Goal: Check status: Check status

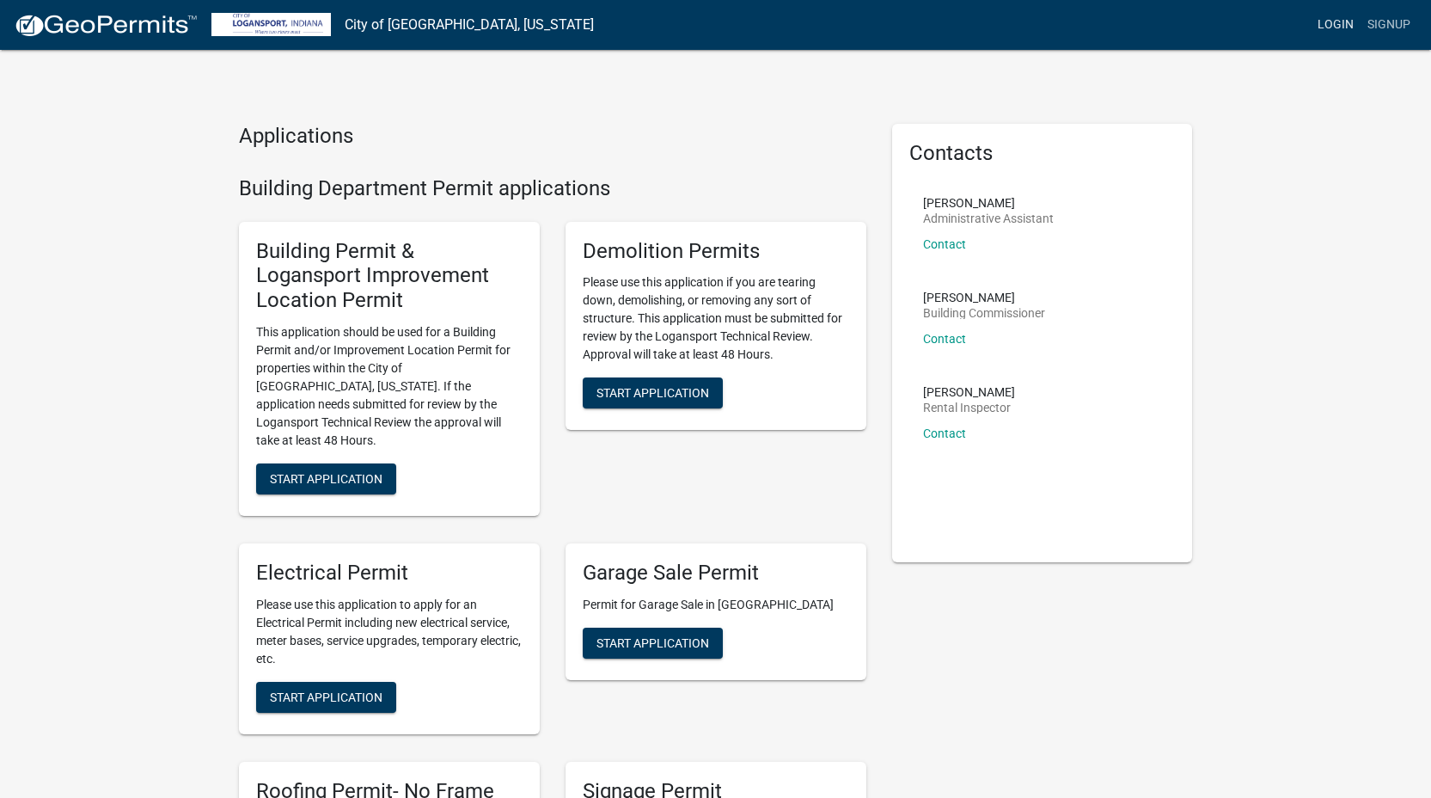
click at [1338, 31] on link "Login" at bounding box center [1336, 25] width 50 height 33
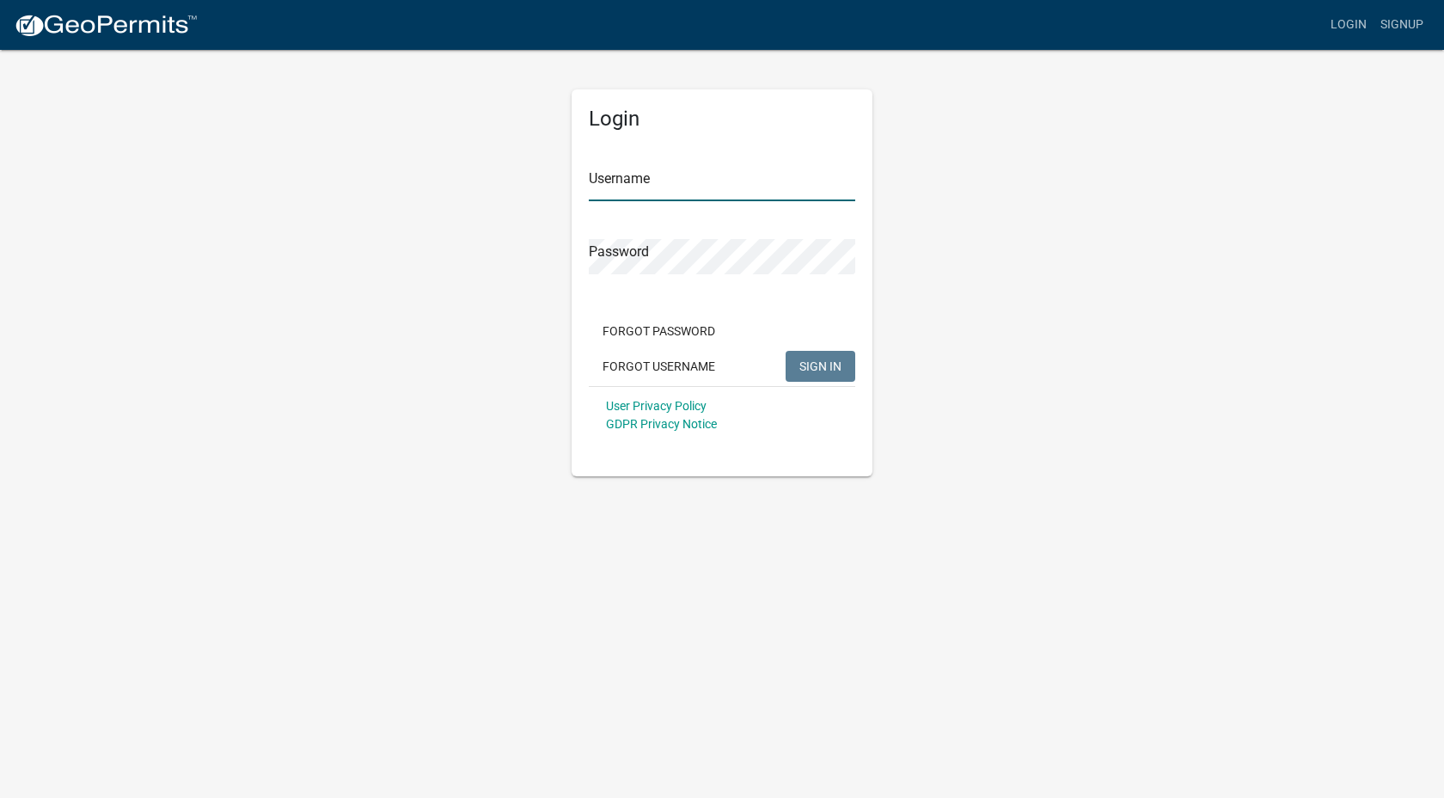
type input "[EMAIL_ADDRESS][DOMAIN_NAME]"
click at [706, 191] on input "[EMAIL_ADDRESS][DOMAIN_NAME]" at bounding box center [722, 183] width 267 height 35
click at [990, 280] on div "Login Username [EMAIL_ADDRESS][DOMAIN_NAME] Password Forgot Password Forgot Use…" at bounding box center [722, 262] width 980 height 428
click at [822, 371] on span "SIGN IN" at bounding box center [821, 366] width 42 height 14
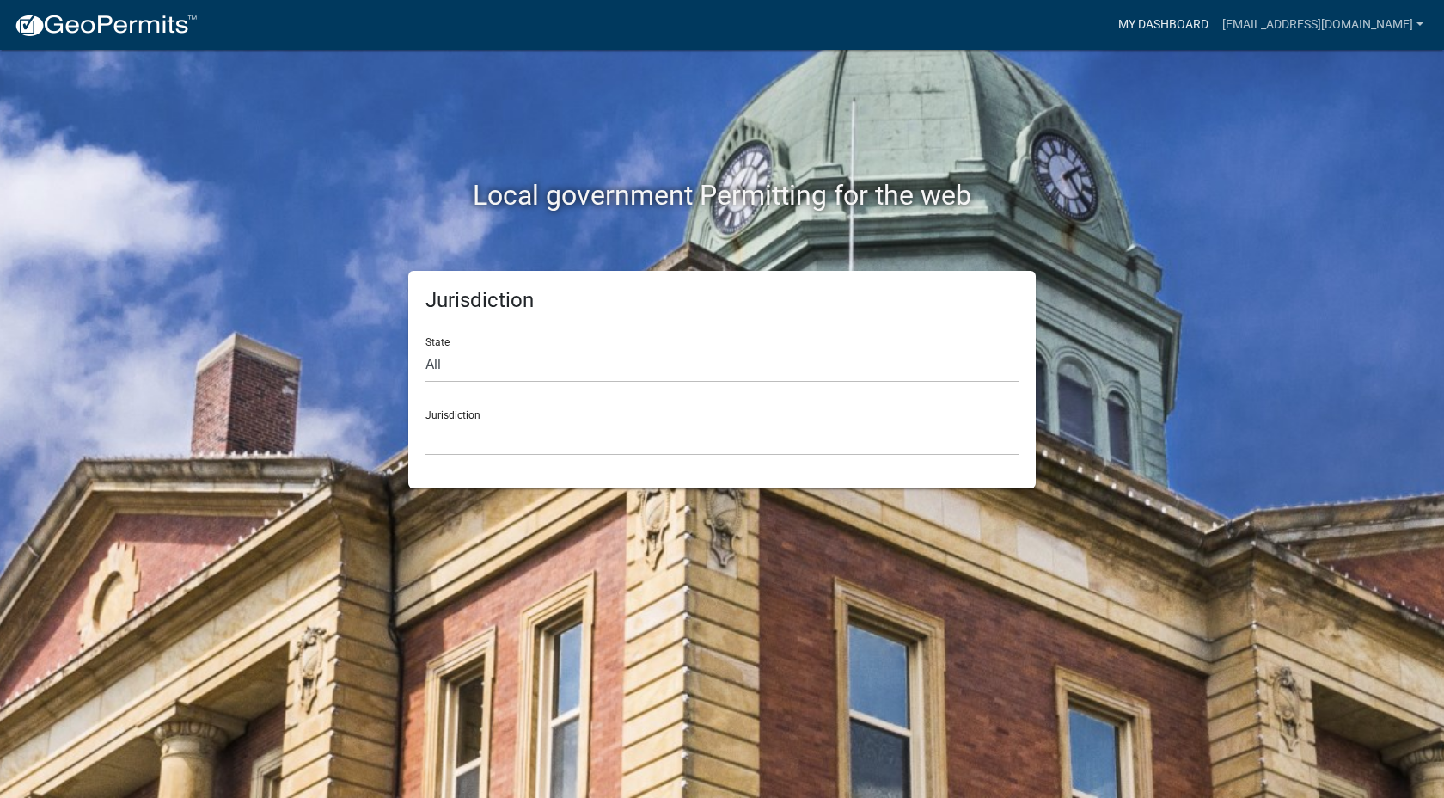
click at [1143, 23] on link "My Dashboard" at bounding box center [1164, 25] width 104 height 33
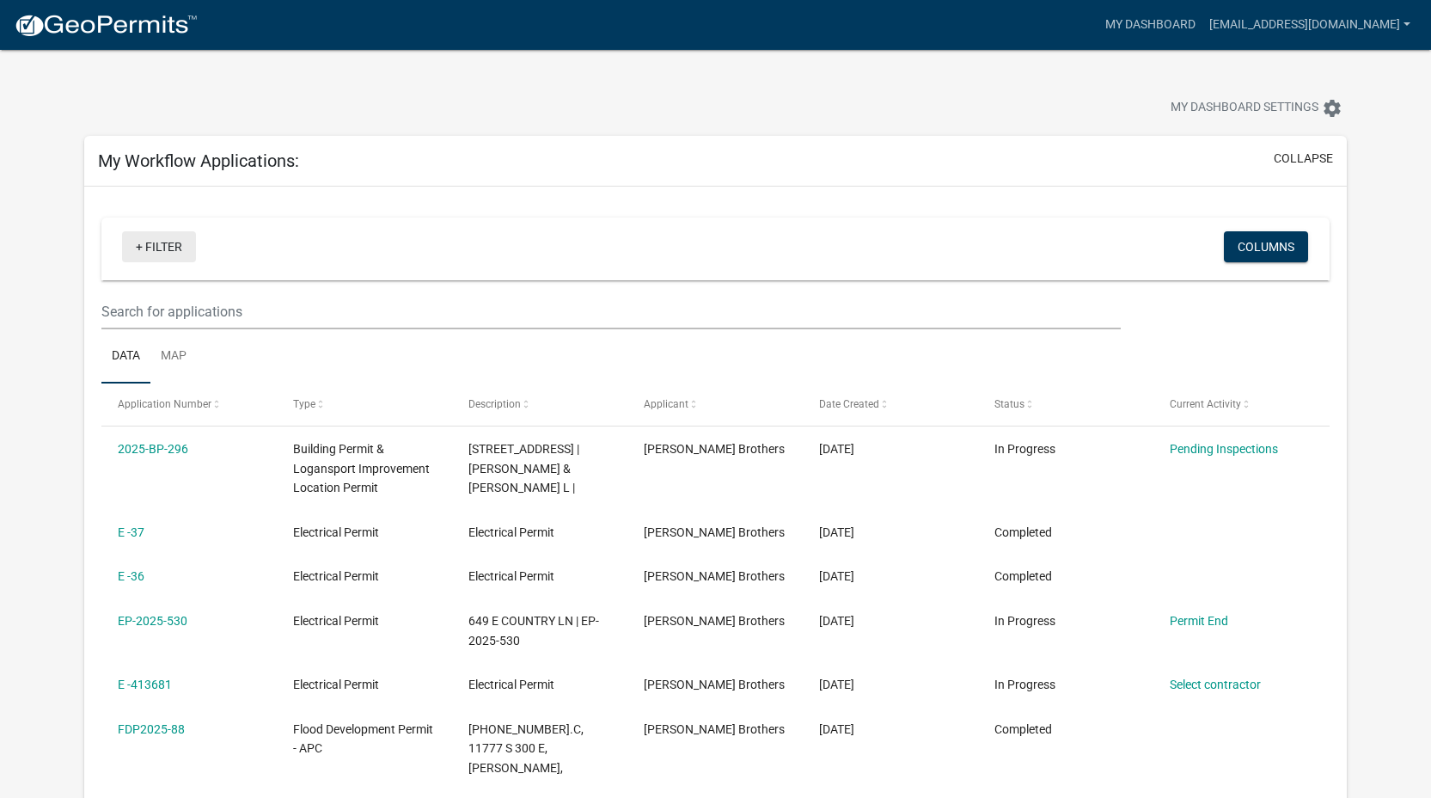
click at [162, 254] on link "+ Filter" at bounding box center [159, 246] width 74 height 31
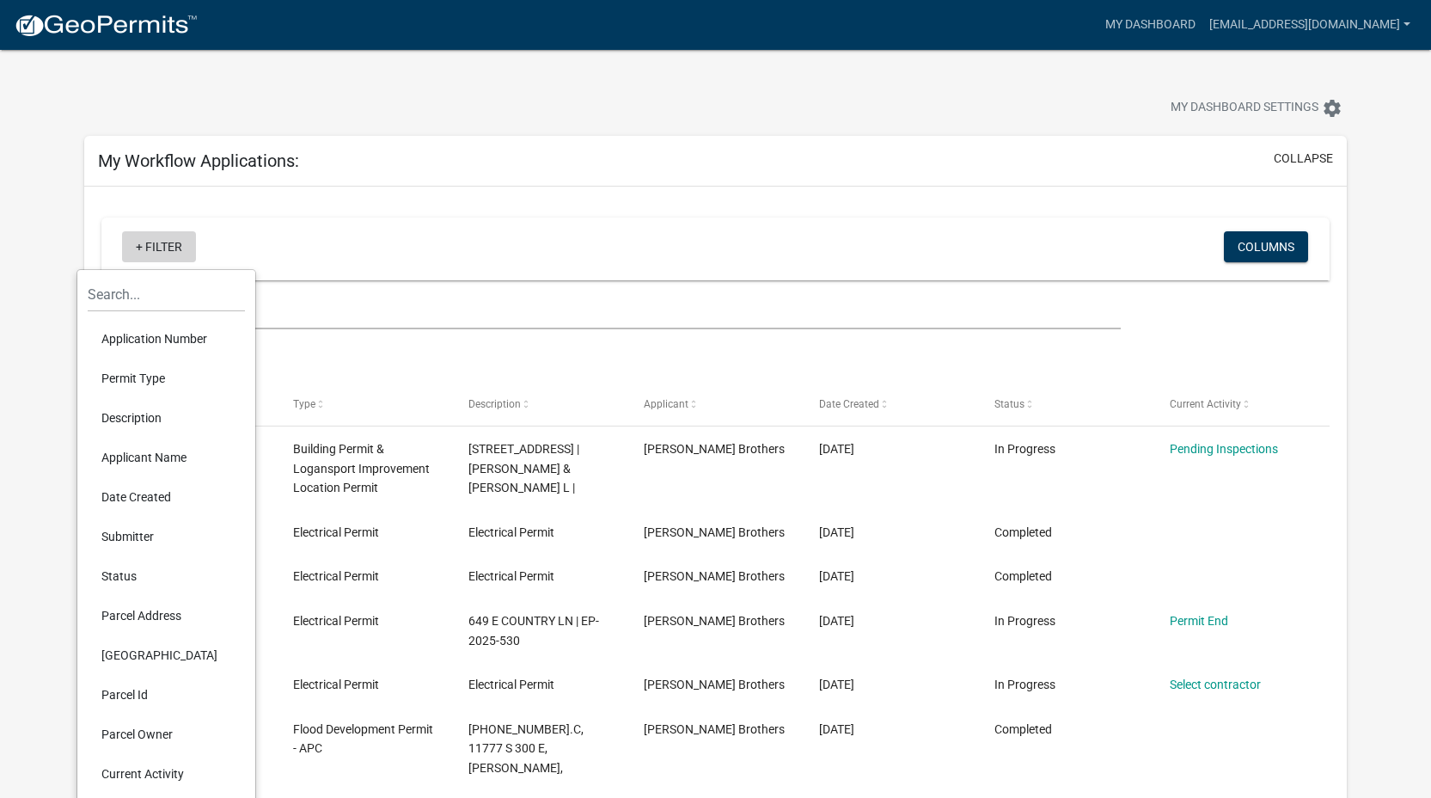
click at [162, 254] on link "+ Filter" at bounding box center [159, 246] width 74 height 31
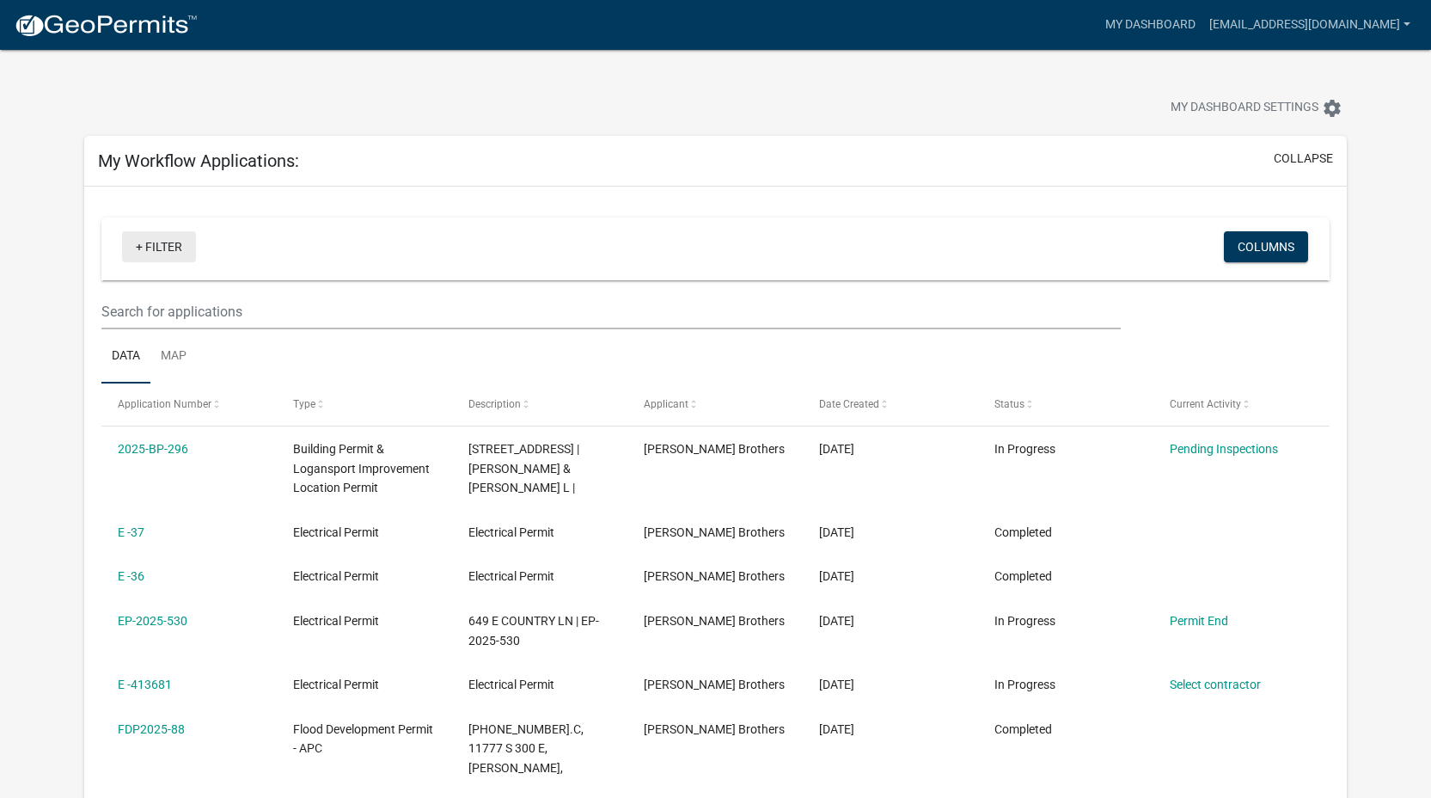
click at [157, 261] on link "+ Filter" at bounding box center [159, 246] width 74 height 31
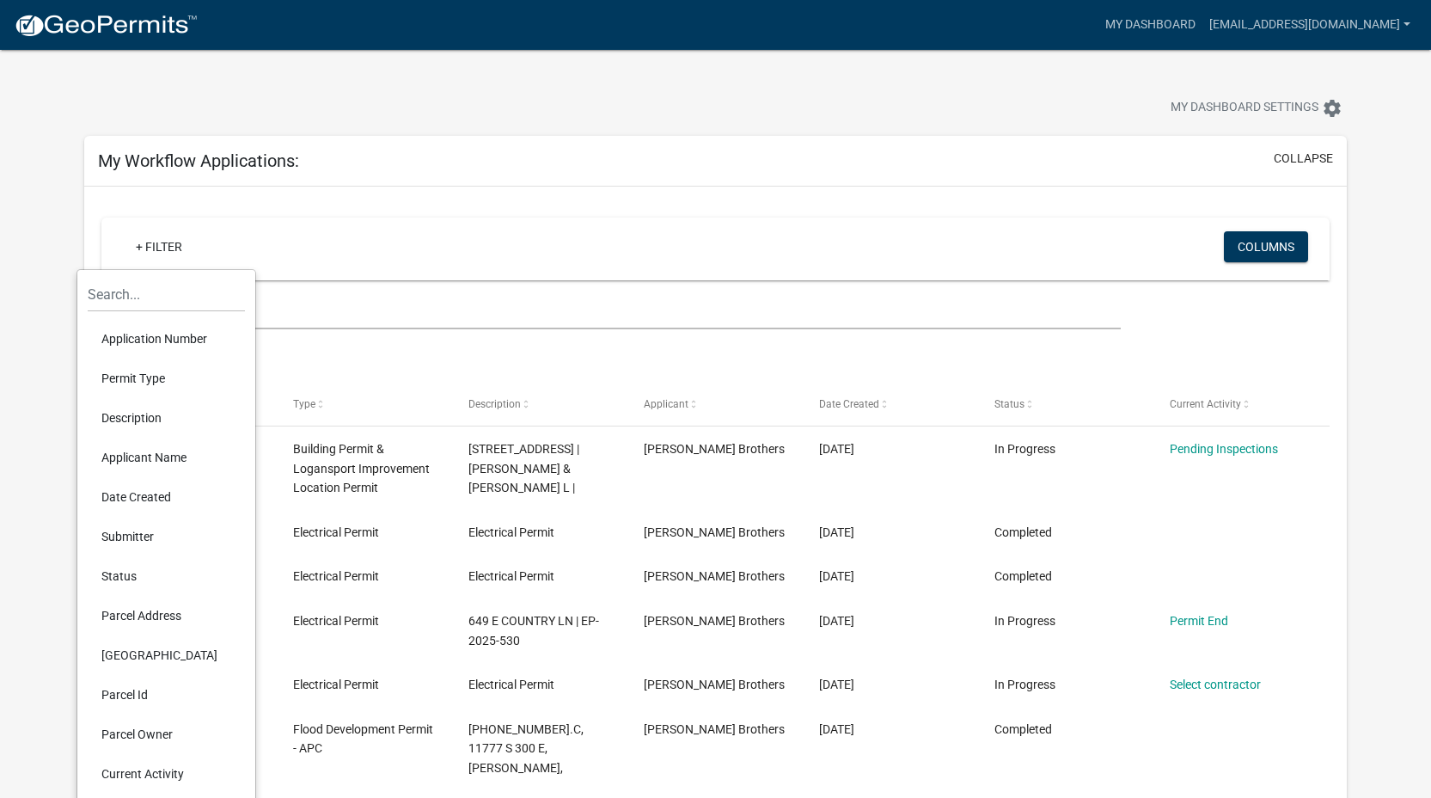
click at [156, 341] on li "Application Number" at bounding box center [166, 339] width 157 height 40
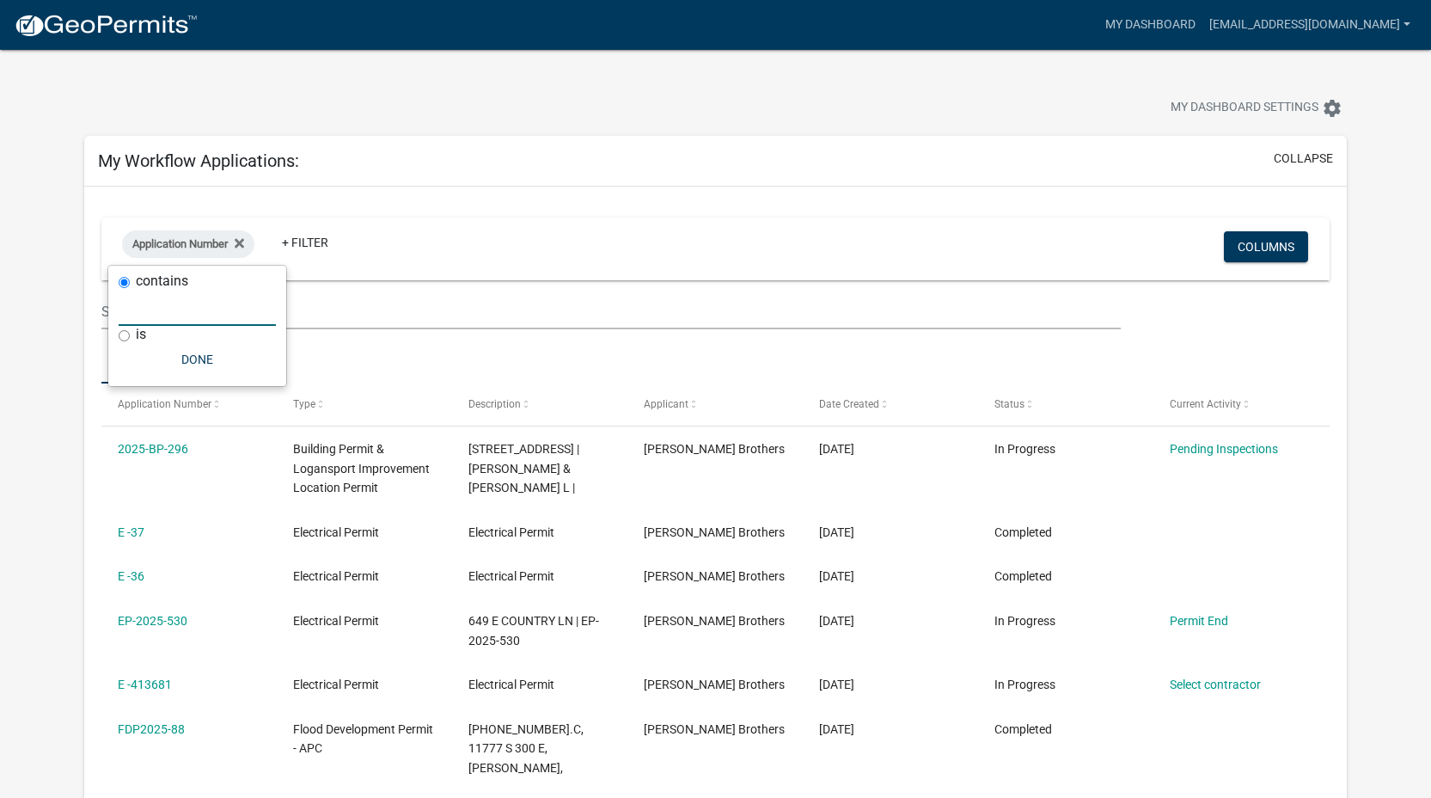
click at [204, 313] on input "text" at bounding box center [197, 308] width 157 height 35
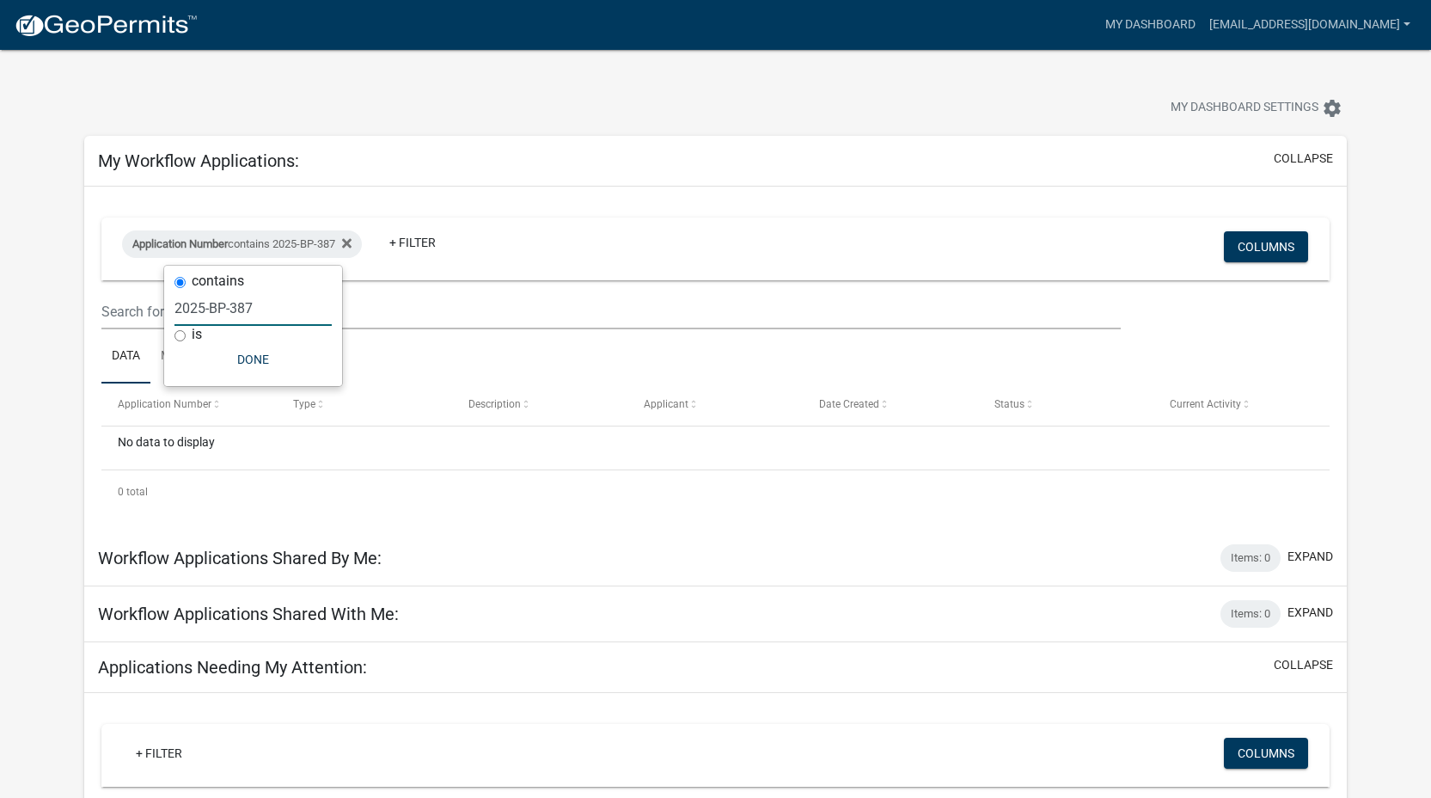
type input "2025-BP-387"
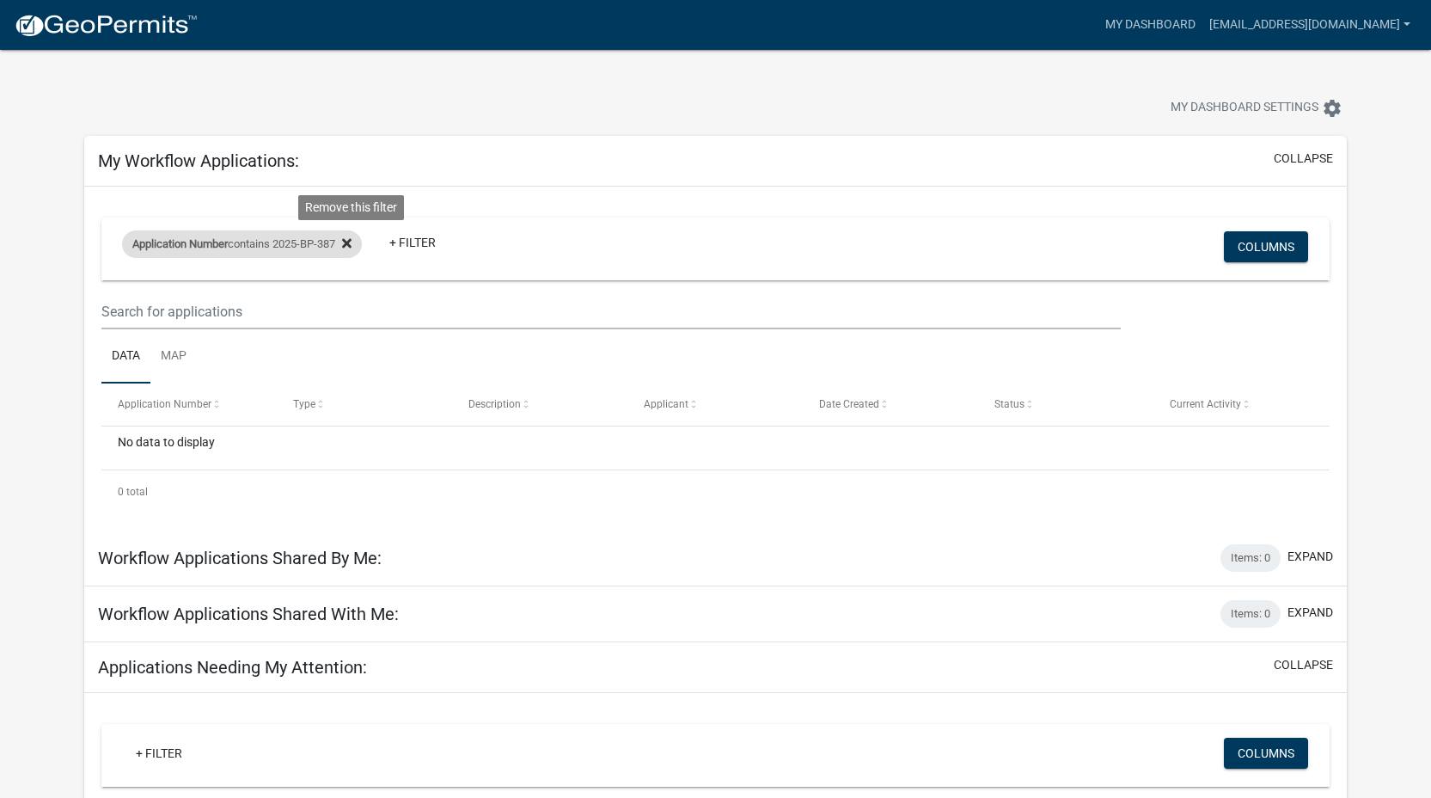
click at [352, 242] on icon at bounding box center [346, 242] width 9 height 9
